Goal: Information Seeking & Learning: Find specific fact

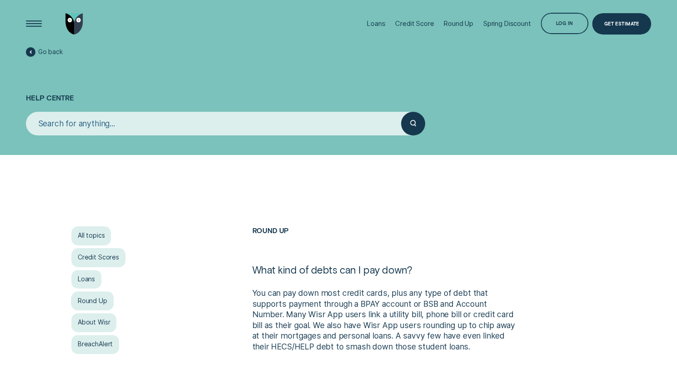
click at [91, 127] on input "search" at bounding box center [213, 124] width 375 height 24
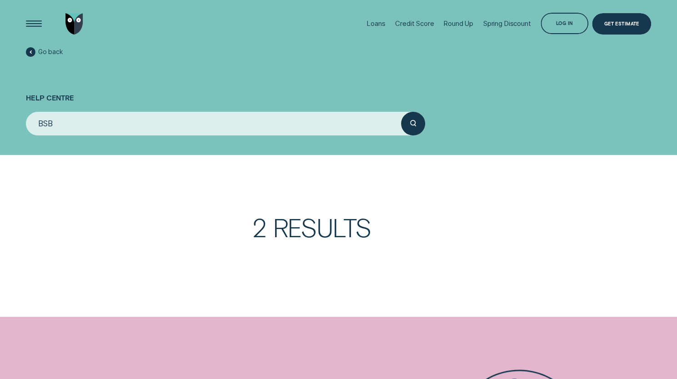
type input "BSB"
click at [401, 112] on button "submit" at bounding box center [413, 124] width 24 height 24
click at [406, 126] on div "submit" at bounding box center [413, 124] width 24 height 24
drag, startPoint x: 291, startPoint y: 207, endPoint x: 281, endPoint y: 233, distance: 27.6
click at [291, 209] on div "2 Results" at bounding box center [338, 236] width 677 height 162
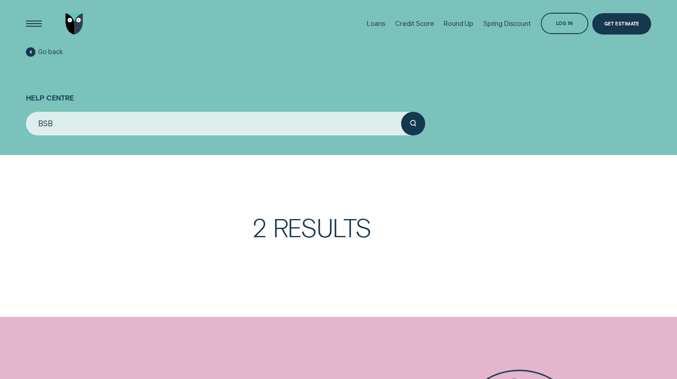
click at [281, 233] on h3 "2 Results" at bounding box center [429, 236] width 354 height 43
click at [414, 120] on div "submit" at bounding box center [413, 124] width 24 height 24
click at [411, 121] on circle "submit" at bounding box center [412, 122] width 5 height 5
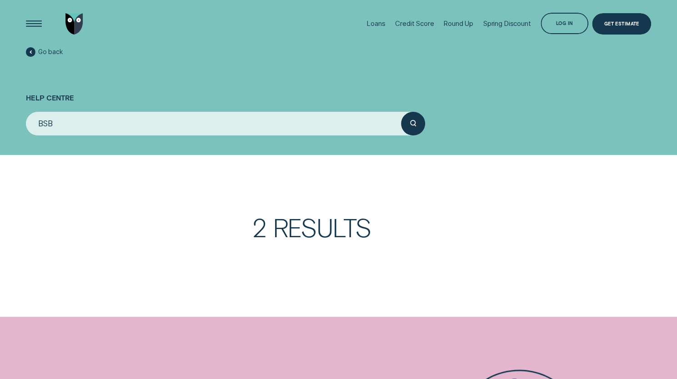
click at [87, 120] on input "BSB" at bounding box center [213, 124] width 375 height 24
click at [35, 50] on div at bounding box center [31, 52] width 10 height 10
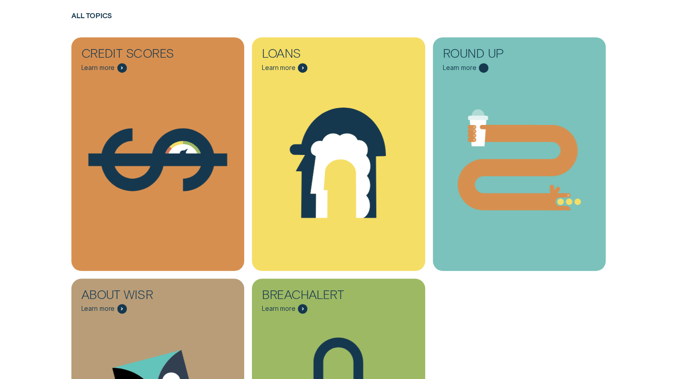
scroll to position [364, 0]
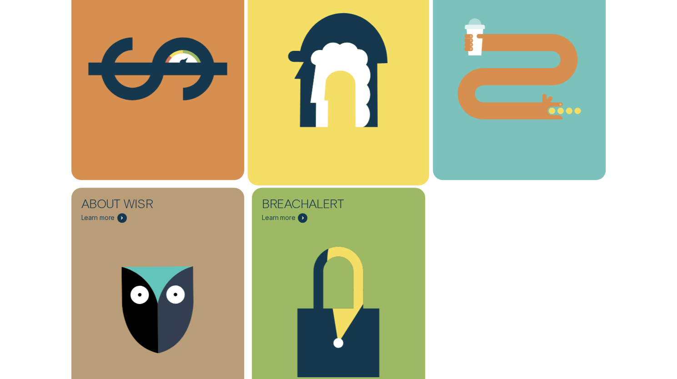
click at [309, 122] on icon "Loans - Learn more" at bounding box center [338, 70] width 100 height 115
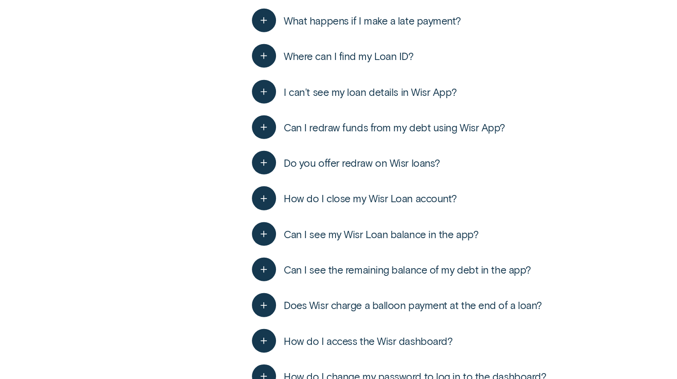
scroll to position [1455, 0]
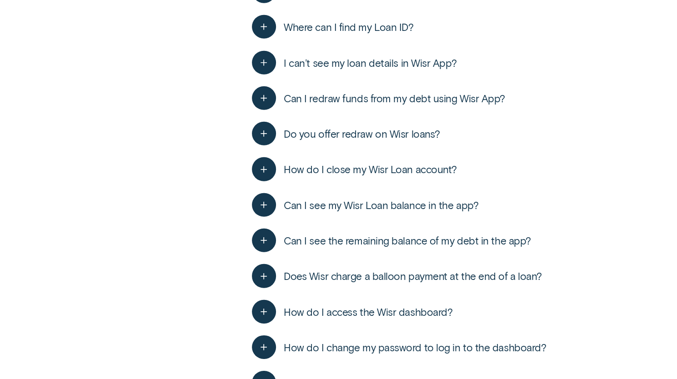
click at [373, 171] on span "How do I close my Wisr Loan account?" at bounding box center [370, 169] width 173 height 13
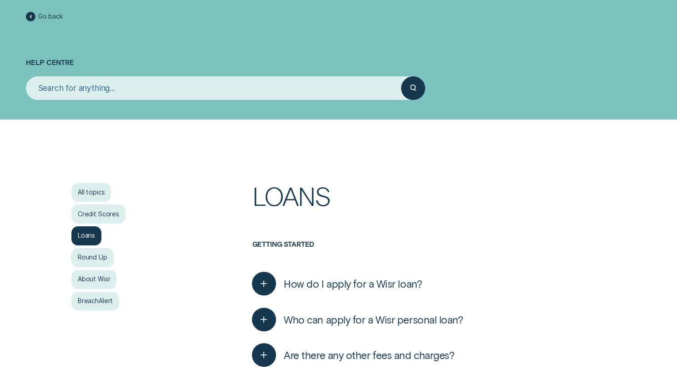
scroll to position [0, 0]
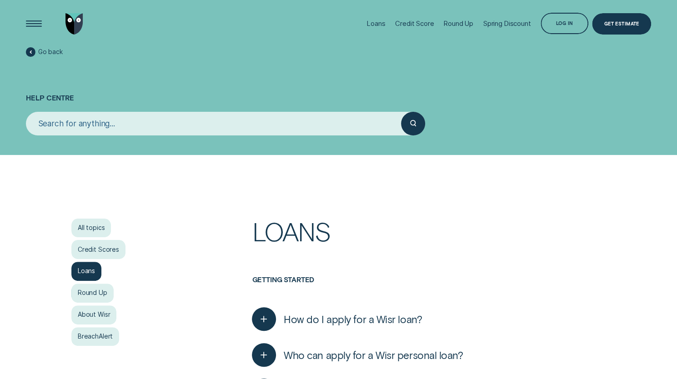
click at [110, 128] on input "search" at bounding box center [213, 124] width 375 height 24
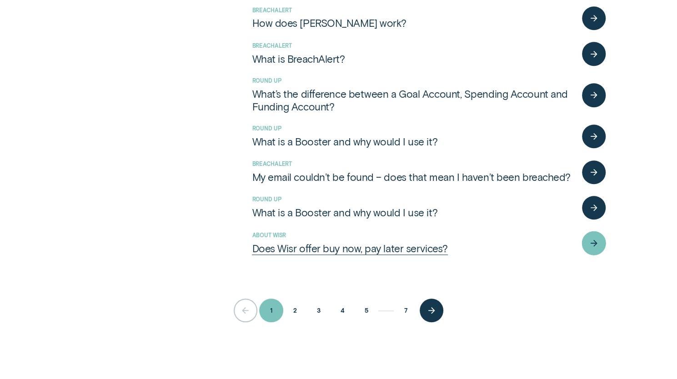
scroll to position [409, 0]
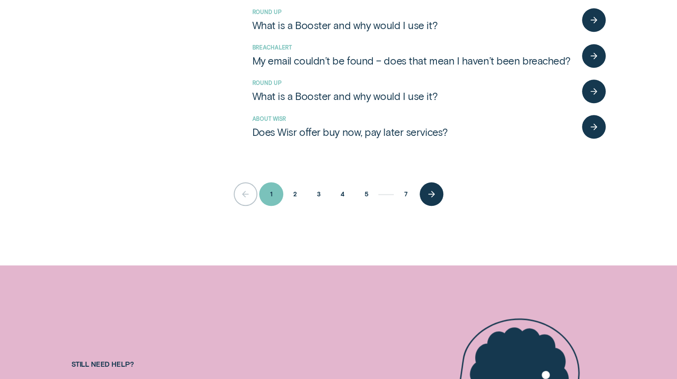
click at [299, 195] on button "2" at bounding box center [295, 194] width 24 height 24
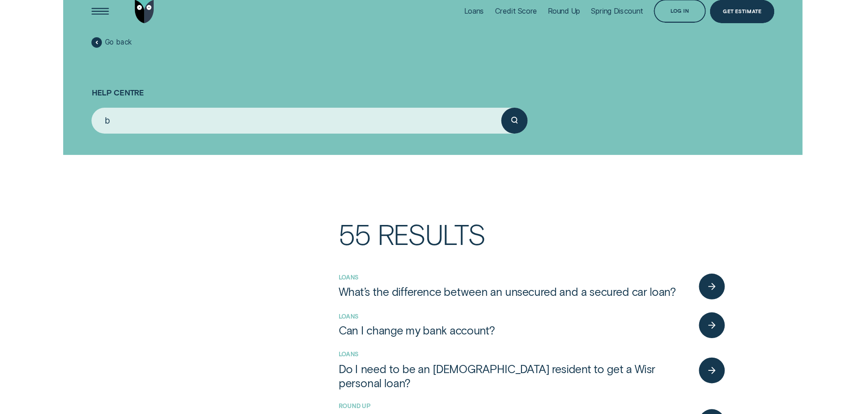
scroll to position [0, 0]
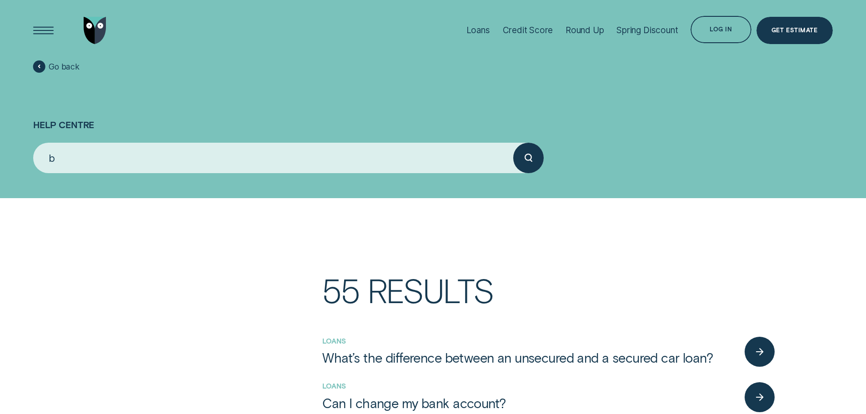
click at [171, 156] on input "b" at bounding box center [273, 158] width 480 height 30
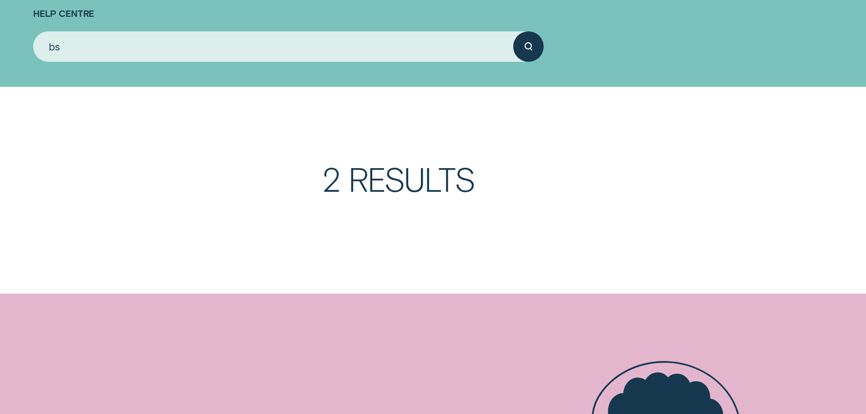
scroll to position [136, 0]
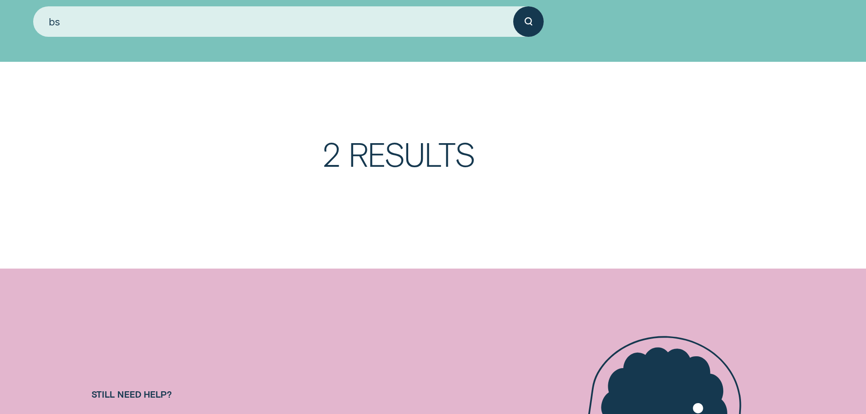
drag, startPoint x: 429, startPoint y: 177, endPoint x: 426, endPoint y: 150, distance: 26.6
click at [429, 176] on h3 "2 Results" at bounding box center [548, 165] width 452 height 55
click at [426, 150] on h3 "2 Results" at bounding box center [548, 165] width 452 height 55
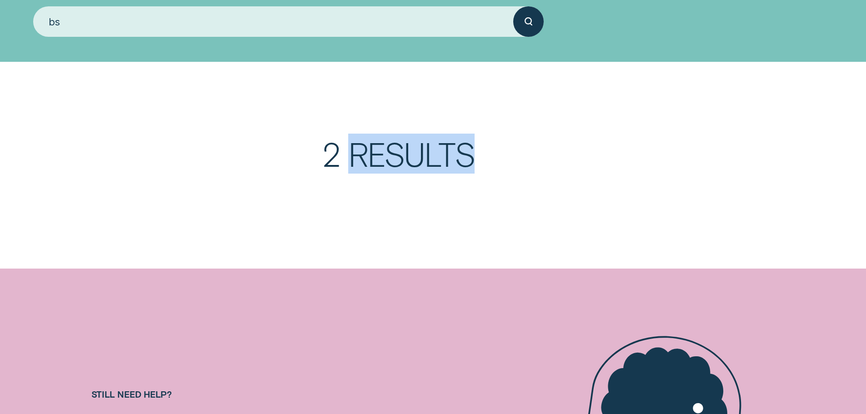
click at [426, 150] on h3 "2 Results" at bounding box center [548, 165] width 452 height 55
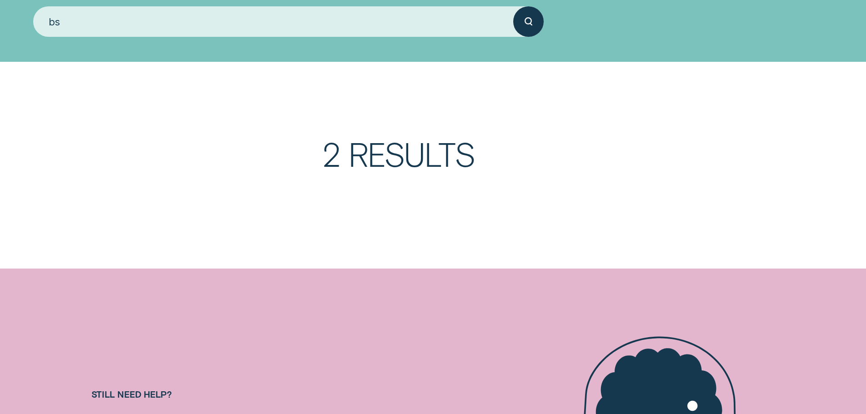
click at [97, 30] on input "bs" at bounding box center [273, 21] width 480 height 30
type input "bsb"
click at [513, 6] on button "submit" at bounding box center [528, 21] width 30 height 30
click at [529, 17] on icon "submit" at bounding box center [529, 21] width 8 height 9
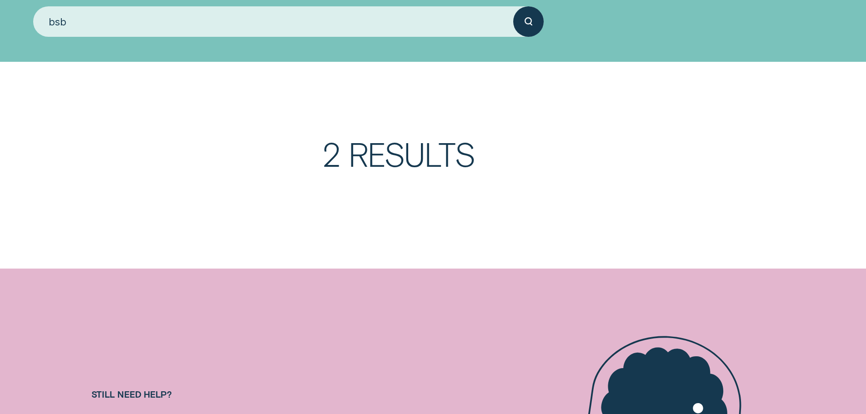
click at [534, 20] on div "submit" at bounding box center [528, 21] width 30 height 30
click at [398, 152] on h3 "2 Results" at bounding box center [548, 165] width 452 height 55
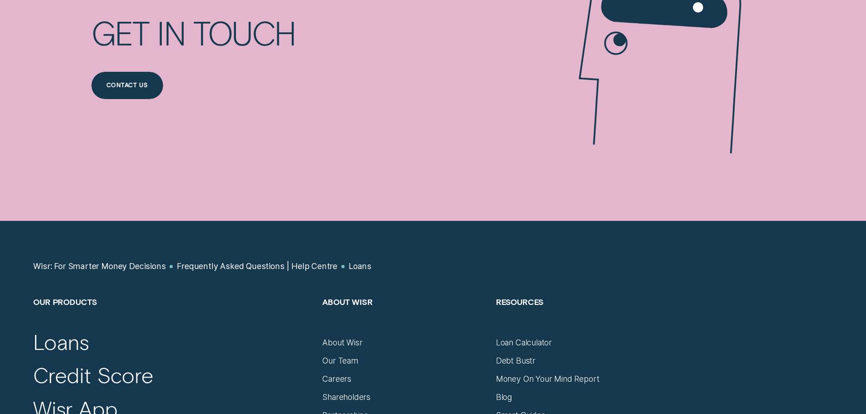
scroll to position [455, 0]
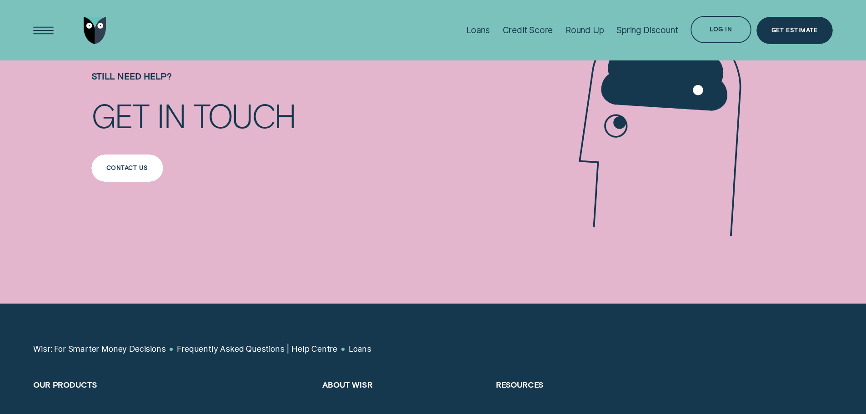
click at [125, 170] on div "Contact us" at bounding box center [126, 168] width 41 height 5
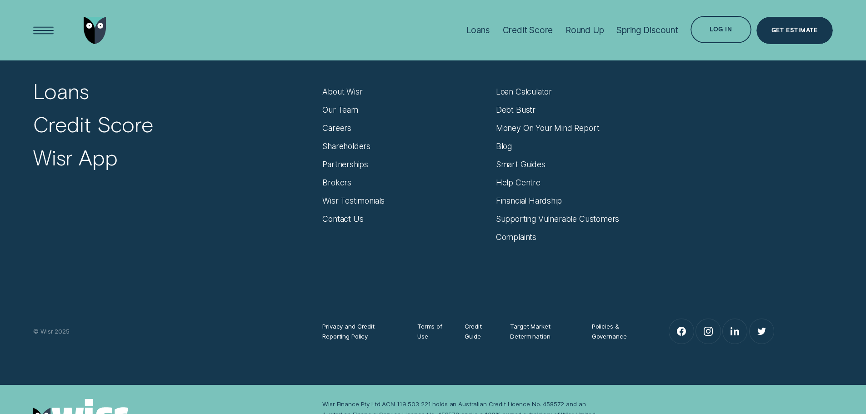
scroll to position [692, 0]
click at [521, 181] on div "Help Centre" at bounding box center [518, 184] width 45 height 10
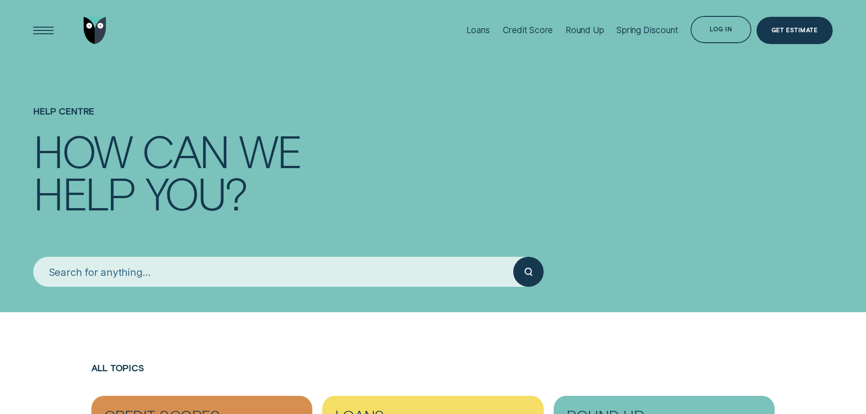
click at [171, 280] on input "search" at bounding box center [273, 272] width 480 height 30
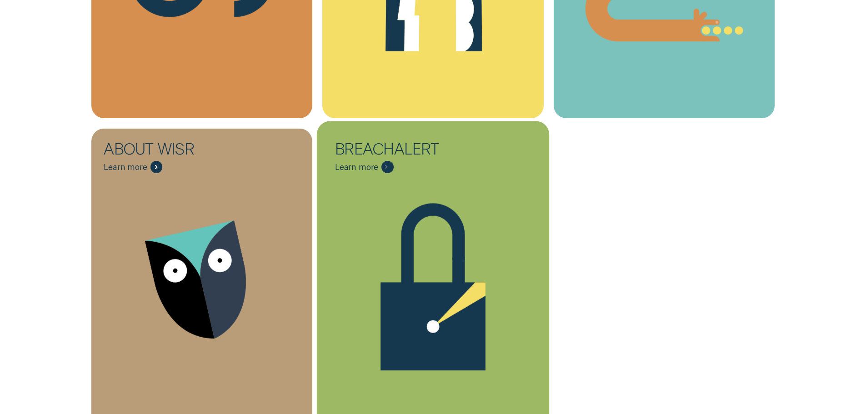
scroll to position [637, 0]
